Goal: Task Accomplishment & Management: Use online tool/utility

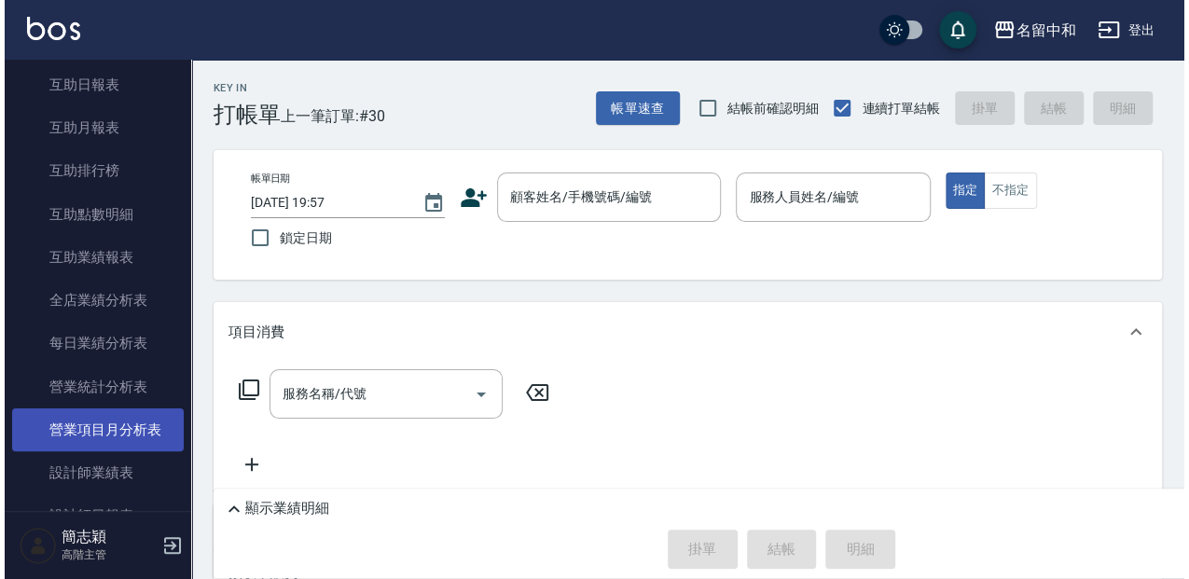
scroll to position [932, 0]
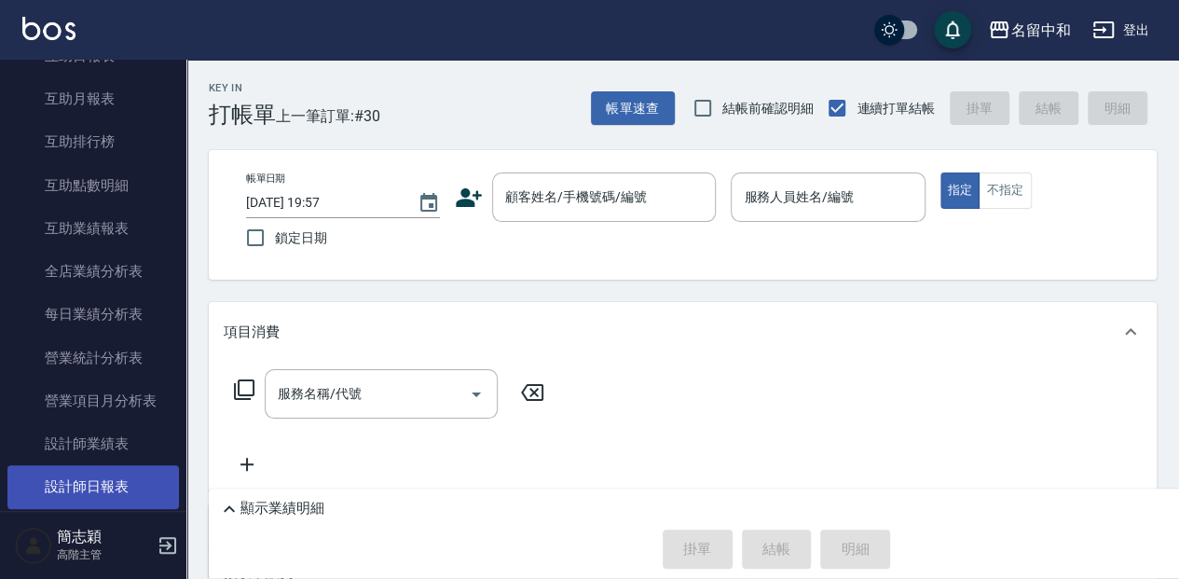
click at [93, 489] on link "設計師日報表" at bounding box center [93, 486] width 172 height 43
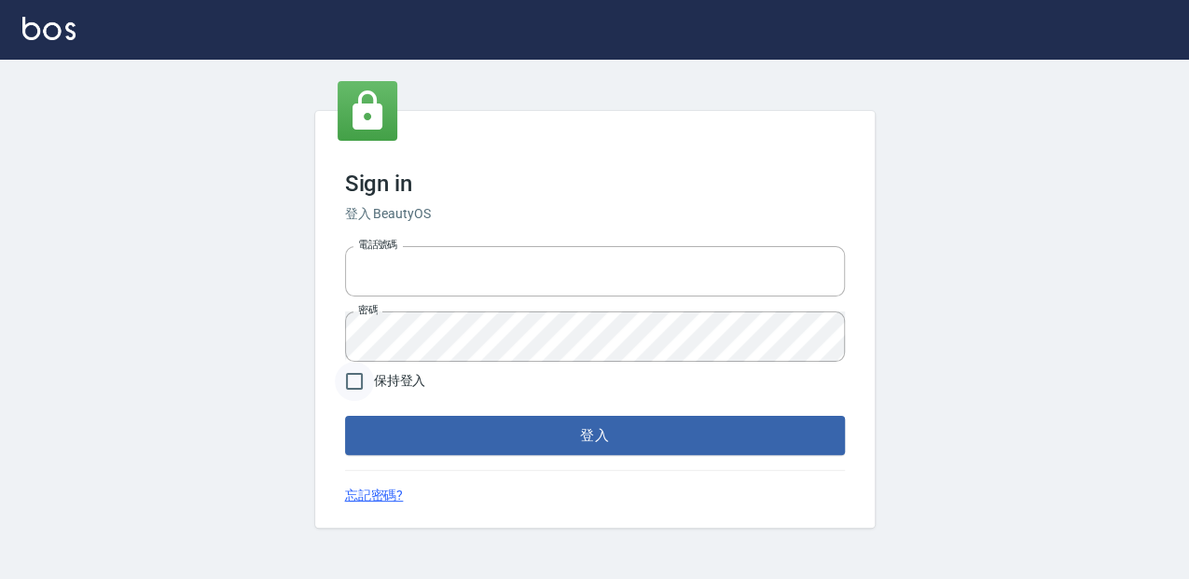
type input "0952331713"
click at [356, 386] on input "保持登入" at bounding box center [354, 381] width 39 height 39
checkbox input "true"
click at [384, 438] on button "登入" at bounding box center [595, 435] width 500 height 39
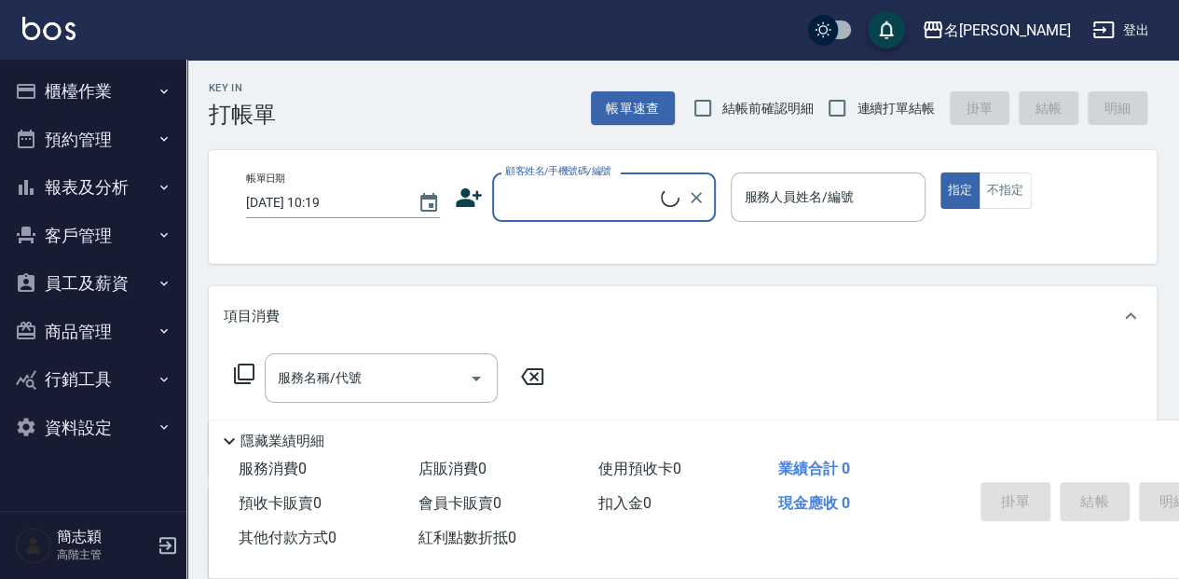
click at [1047, 45] on button "名留竹林" at bounding box center [995, 30] width 163 height 38
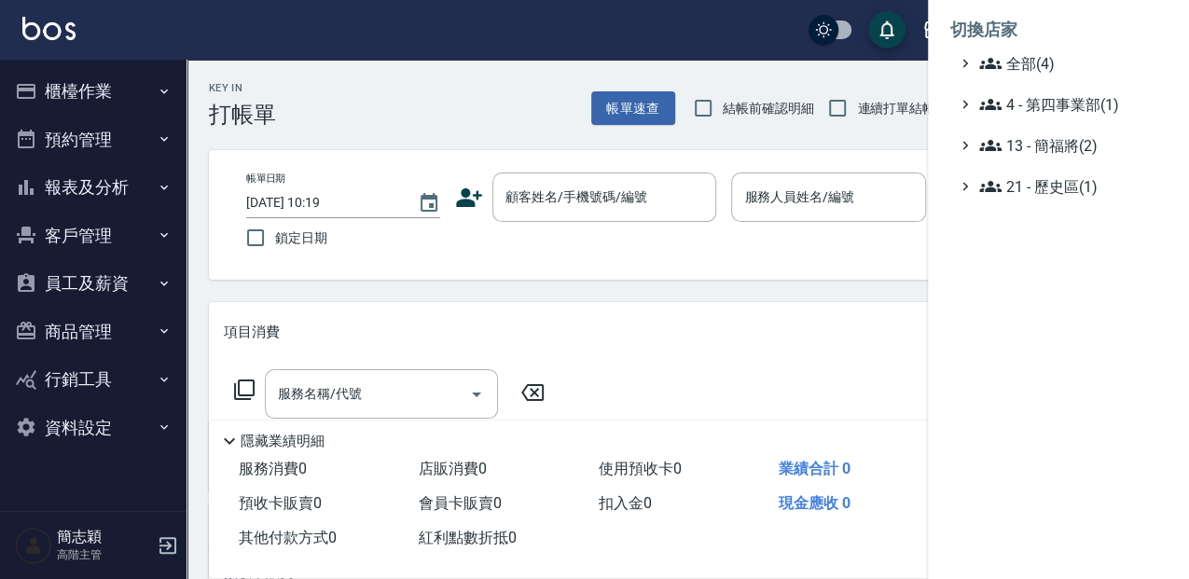
click at [1037, 132] on ul "全部(4) 4 - 第四事業部(1) 13 - 簡福將(2) 21 - 歷史區(1)" at bounding box center [1058, 124] width 216 height 145
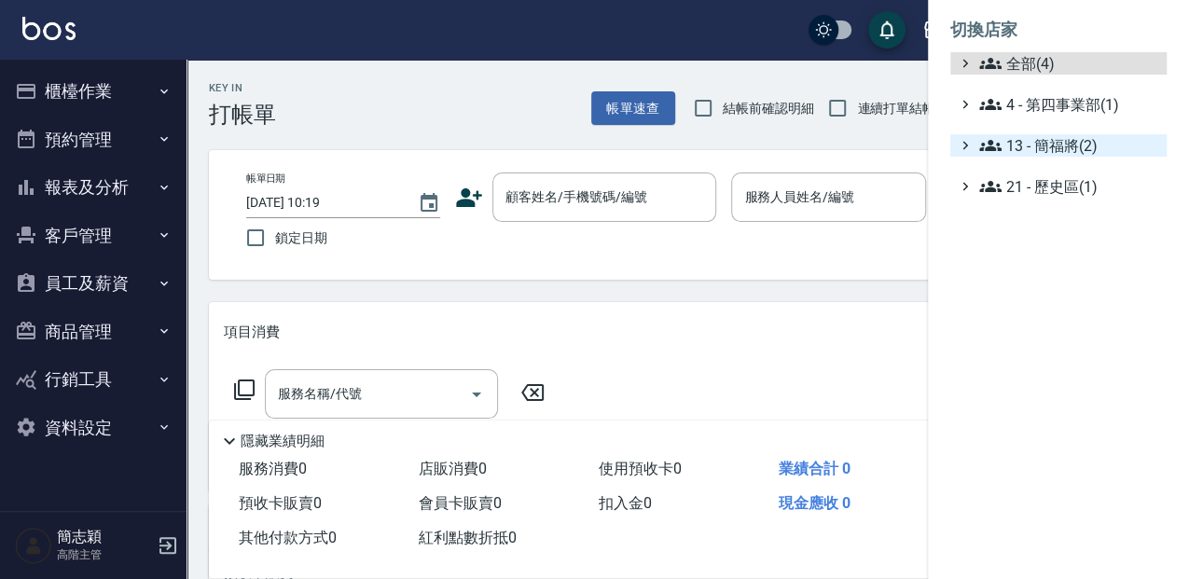
click at [1038, 136] on span "13 - 簡福將(2)" at bounding box center [1069, 145] width 180 height 22
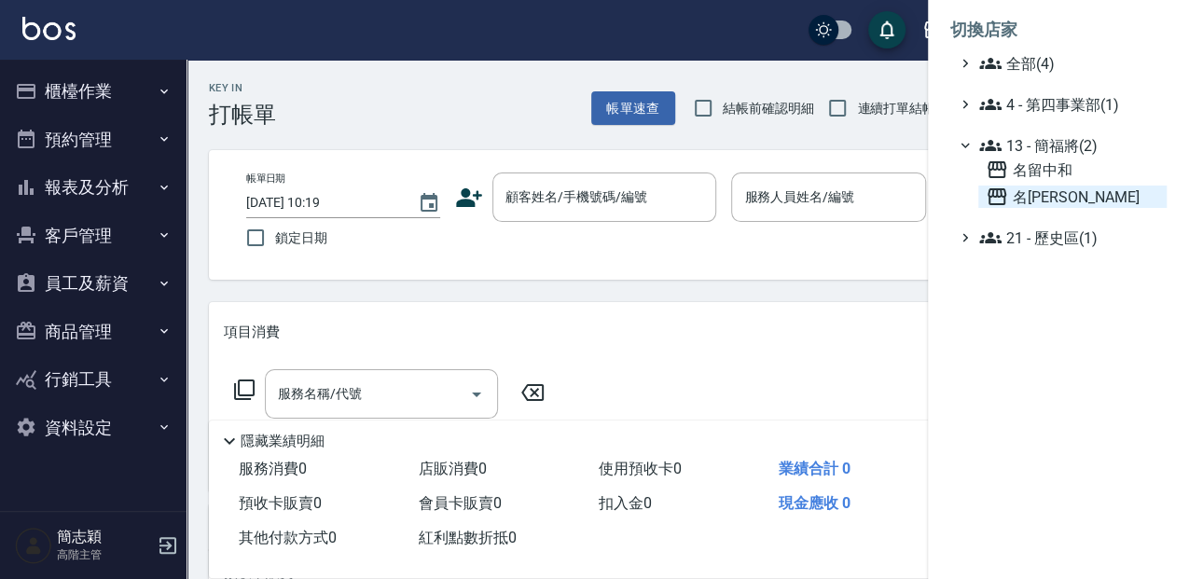
click at [1035, 198] on span "名留竹林" at bounding box center [1071, 197] width 173 height 22
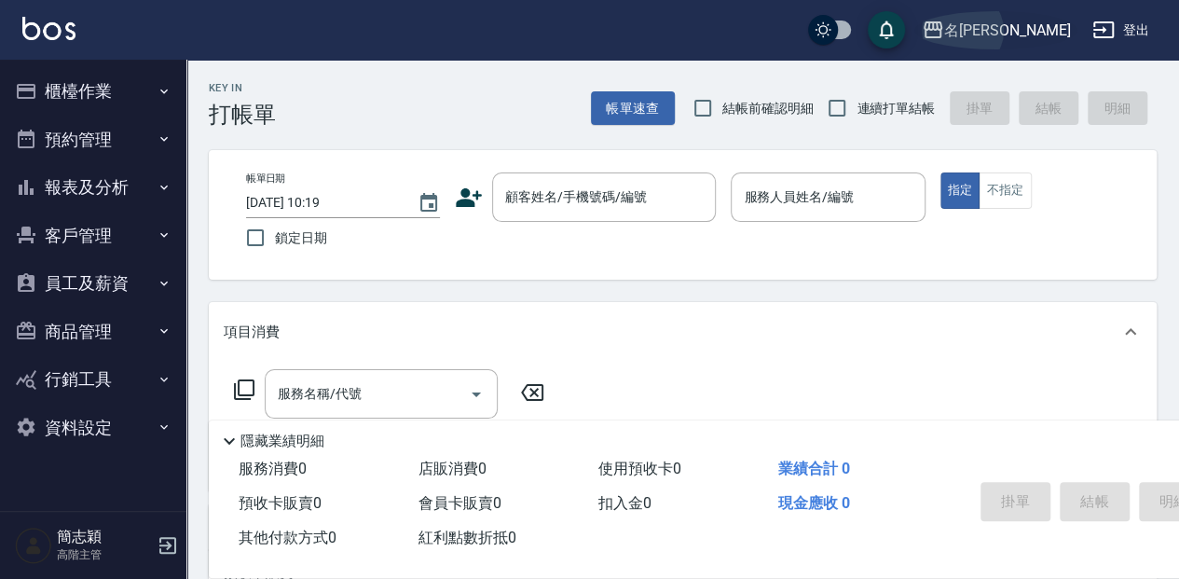
click at [944, 26] on icon "button" at bounding box center [933, 30] width 22 height 22
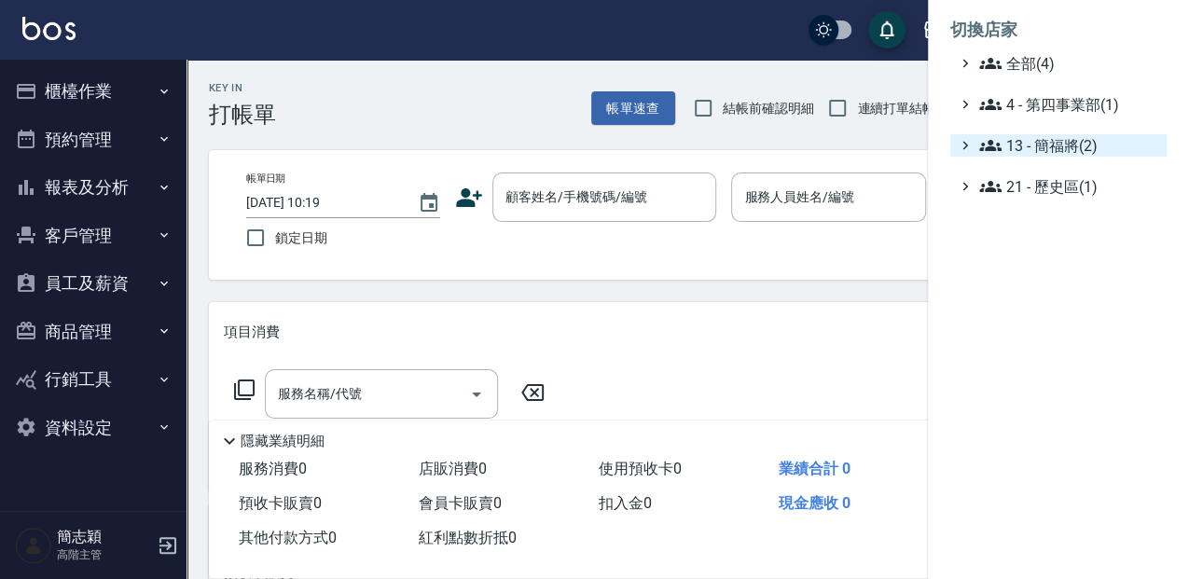
click at [1021, 145] on span "13 - 簡福將(2)" at bounding box center [1069, 145] width 180 height 22
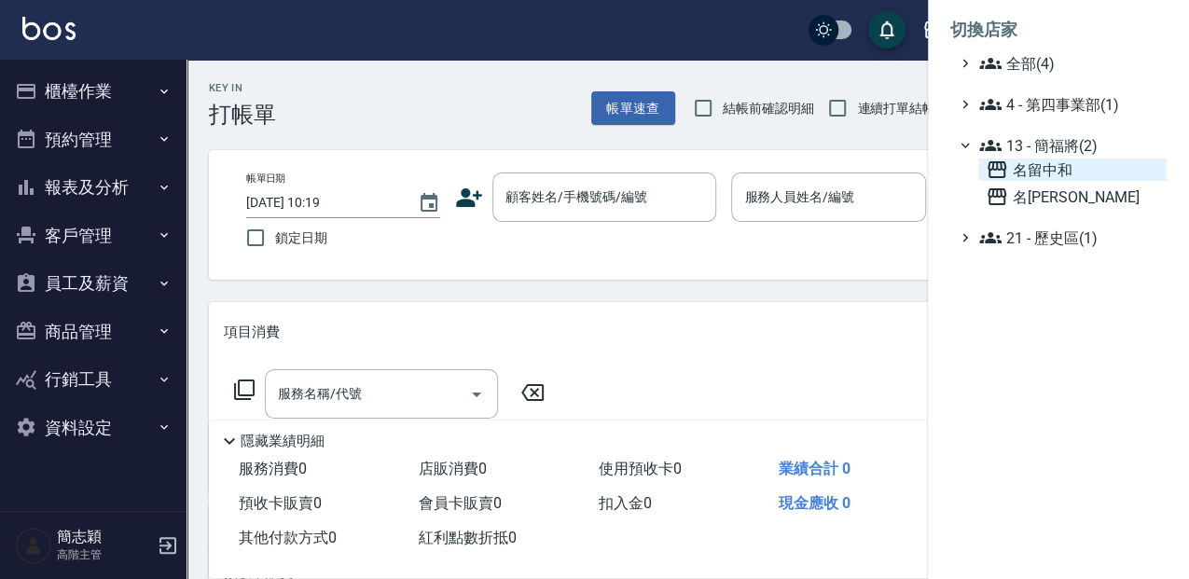
click at [1030, 170] on span "名留中和" at bounding box center [1071, 169] width 173 height 22
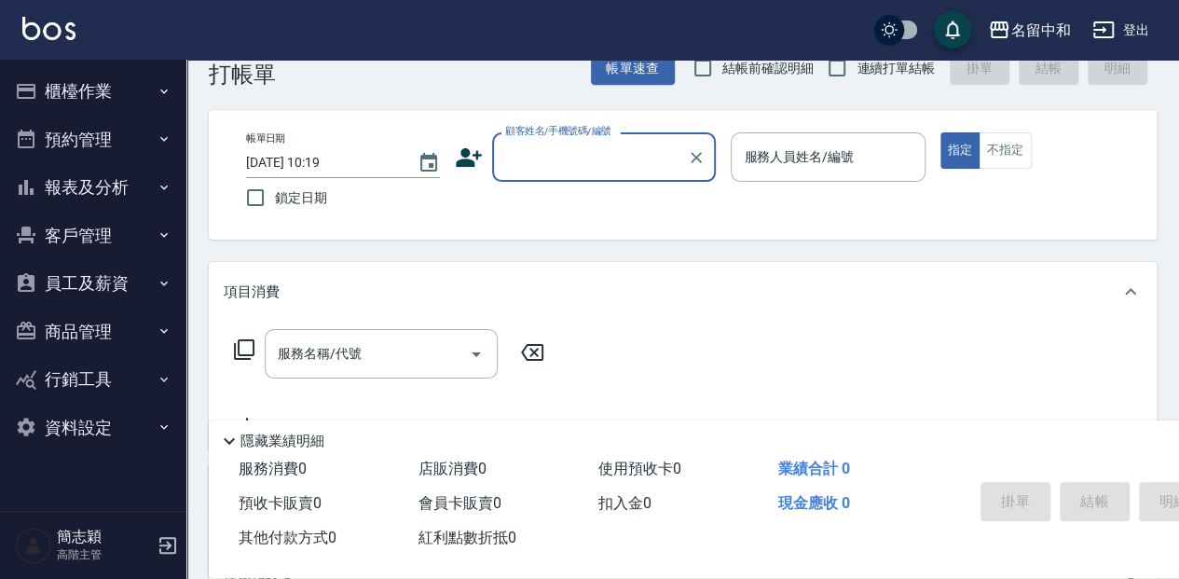
scroll to position [62, 0]
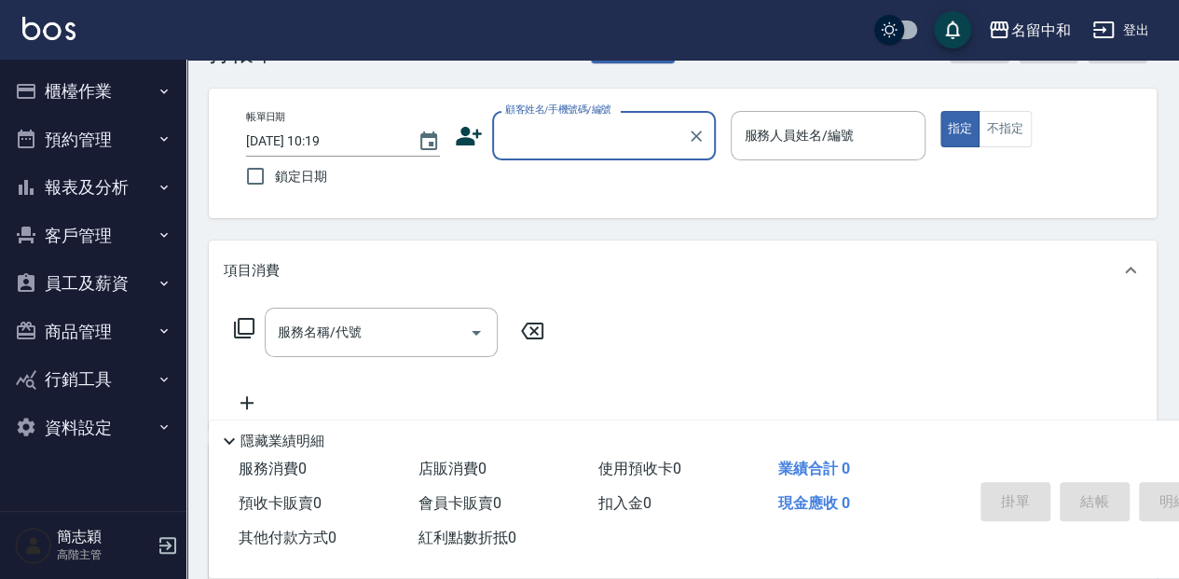
click at [89, 182] on button "報表及分析" at bounding box center [93, 187] width 172 height 48
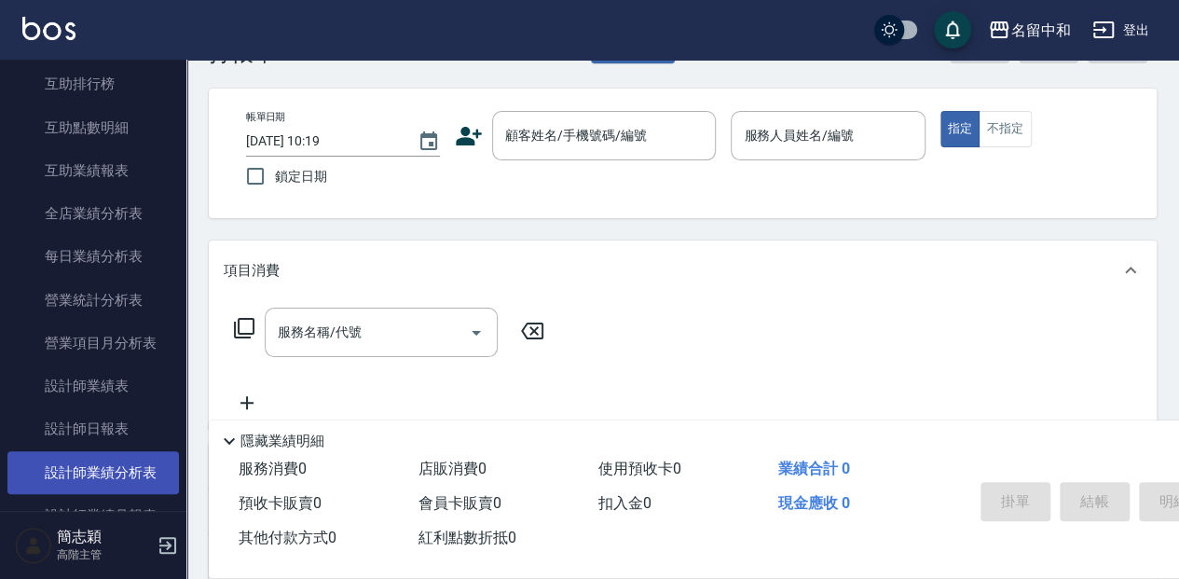
scroll to position [497, 0]
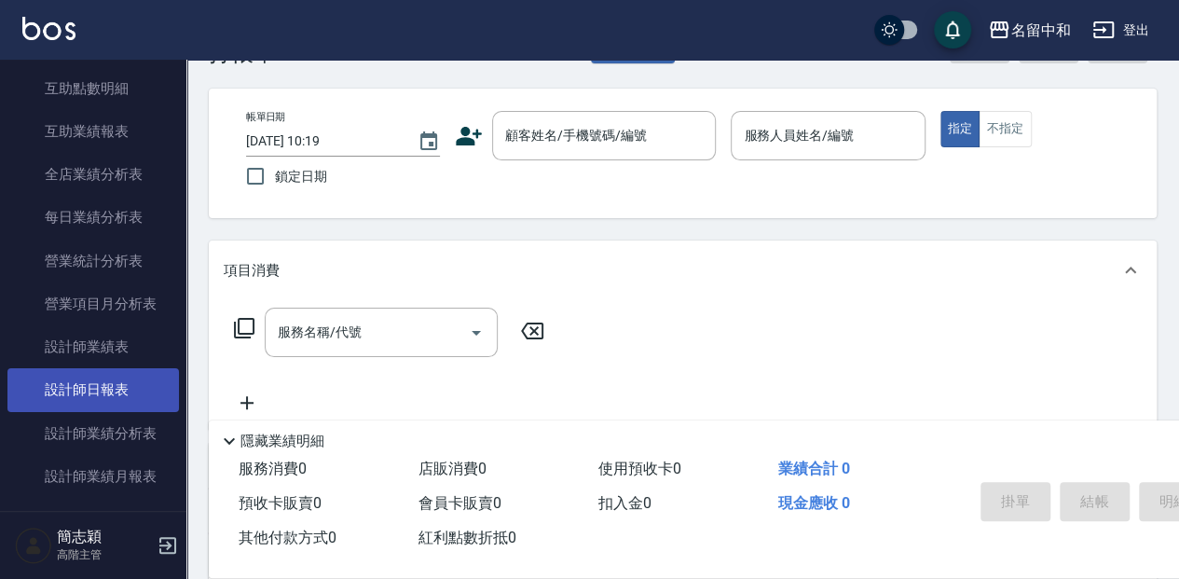
click at [95, 405] on link "設計師日報表" at bounding box center [93, 389] width 172 height 43
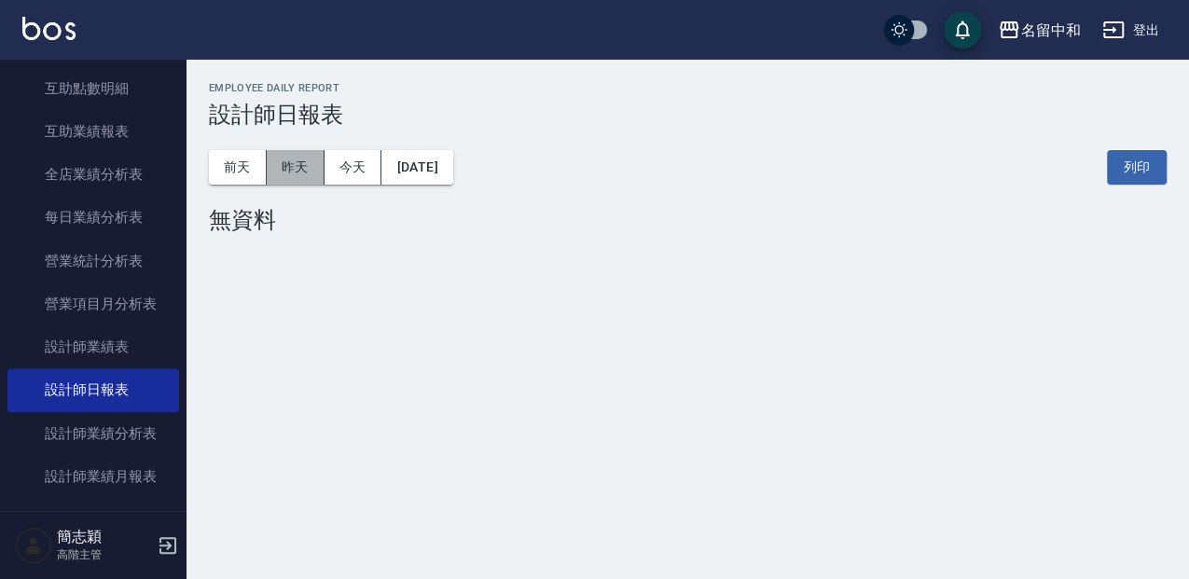
click at [298, 170] on button "昨天" at bounding box center [296, 167] width 58 height 34
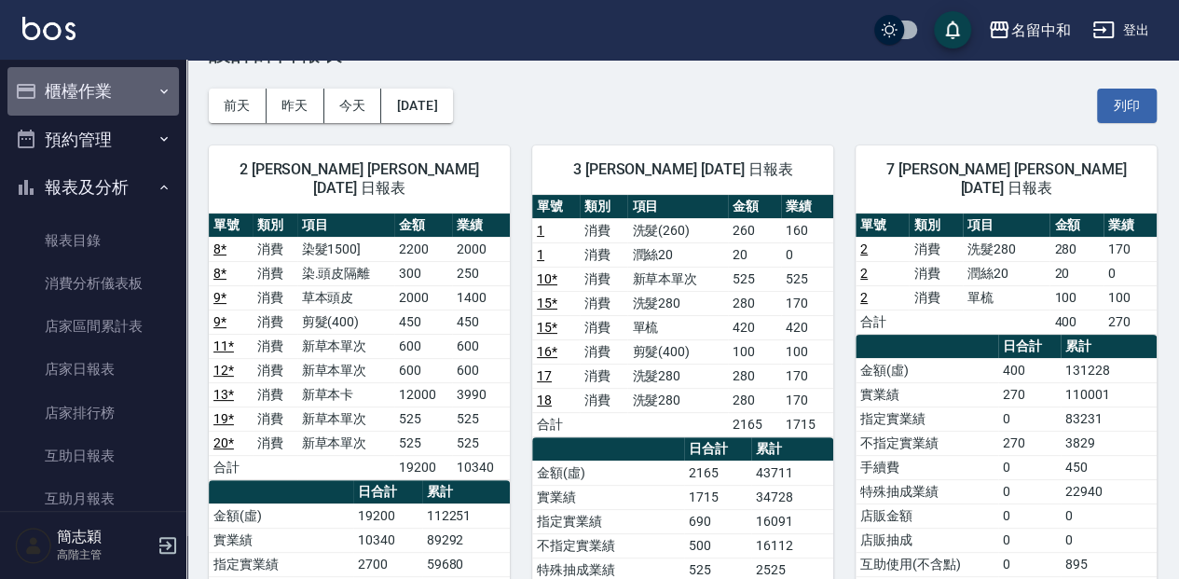
click at [134, 96] on button "櫃檯作業" at bounding box center [93, 91] width 172 height 48
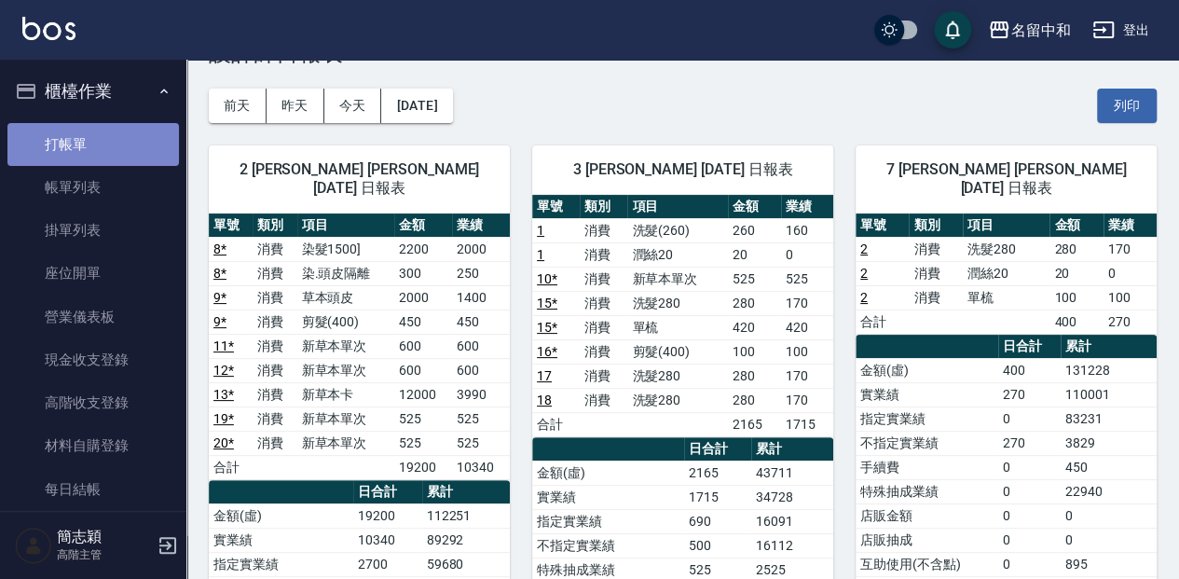
click at [129, 132] on link "打帳單" at bounding box center [93, 144] width 172 height 43
